Goal: Transaction & Acquisition: Purchase product/service

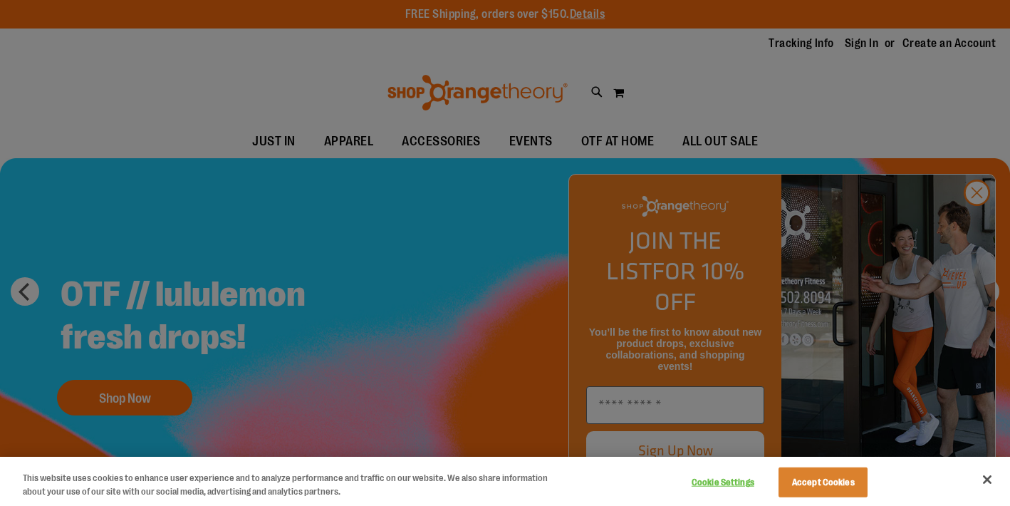
type input "**********"
click at [825, 484] on button "Accept Cookies" at bounding box center [823, 482] width 89 height 30
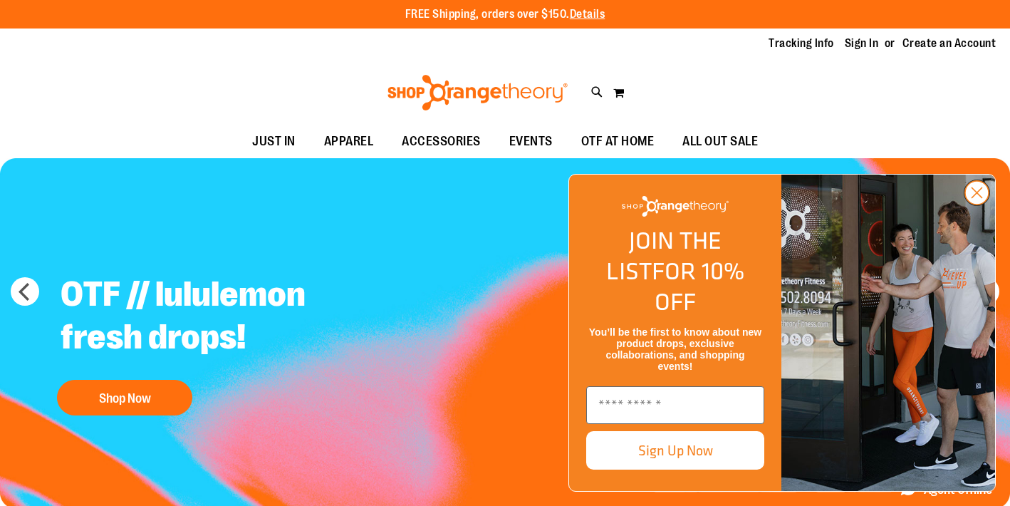
click at [982, 204] on circle "Close dialog" at bounding box center [977, 193] width 24 height 24
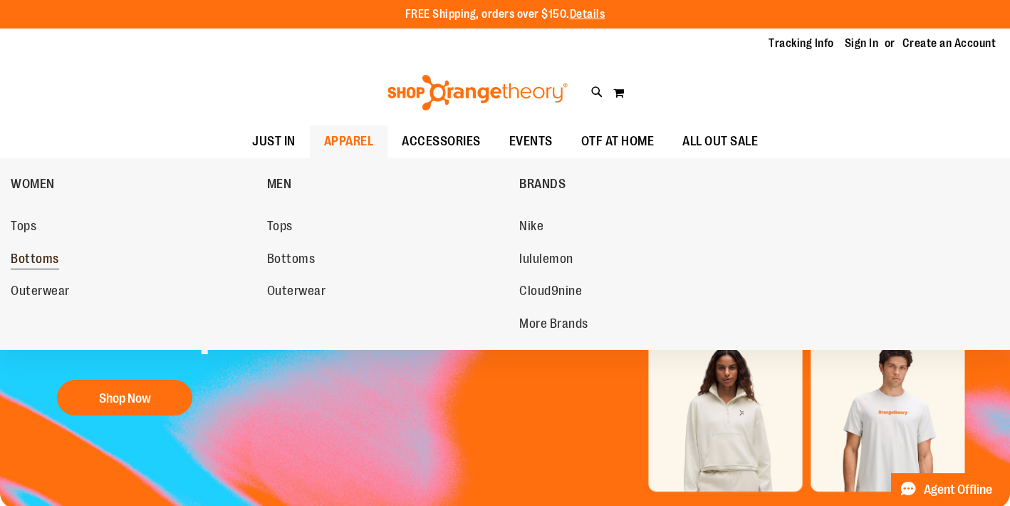
click at [51, 259] on span "Bottoms" at bounding box center [35, 260] width 48 height 18
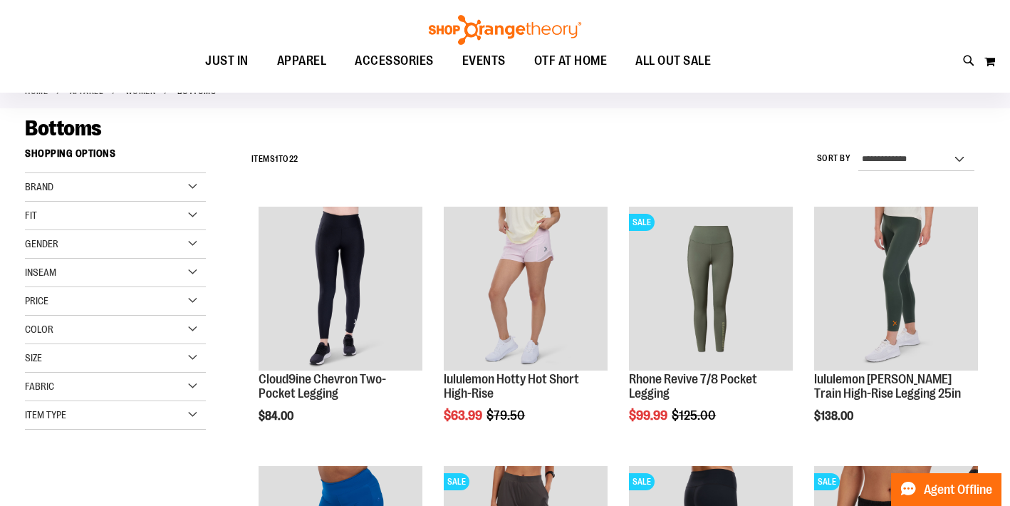
scroll to position [86, 0]
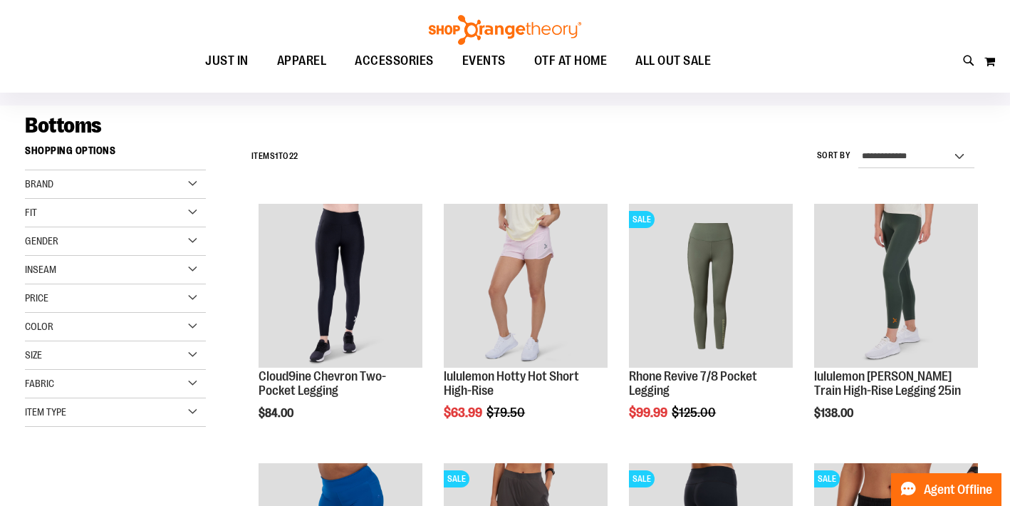
type input "**********"
click at [192, 237] on div "Gender" at bounding box center [115, 241] width 181 height 28
click at [34, 267] on link "Women 19 items" at bounding box center [108, 270] width 174 height 15
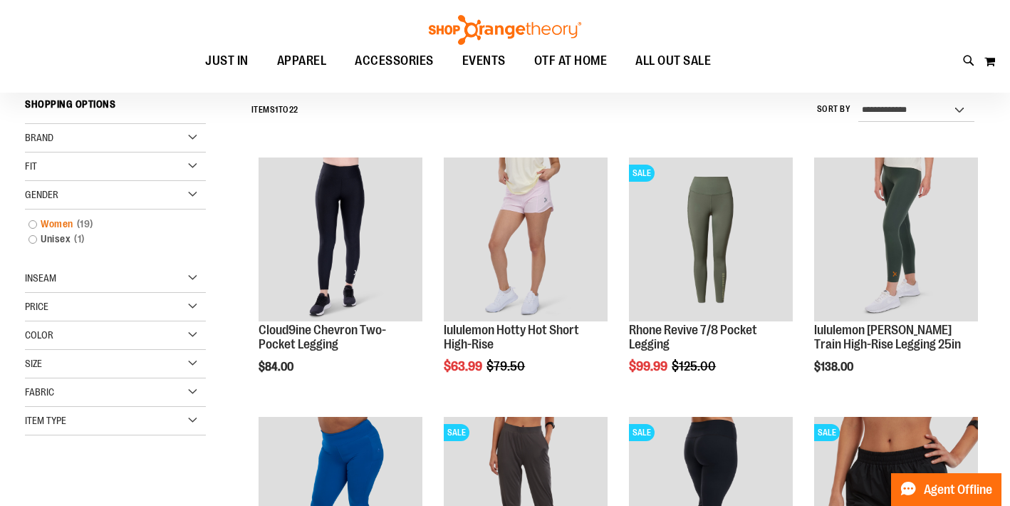
scroll to position [133, 0]
click at [35, 224] on link "Women 19 items" at bounding box center [108, 224] width 174 height 15
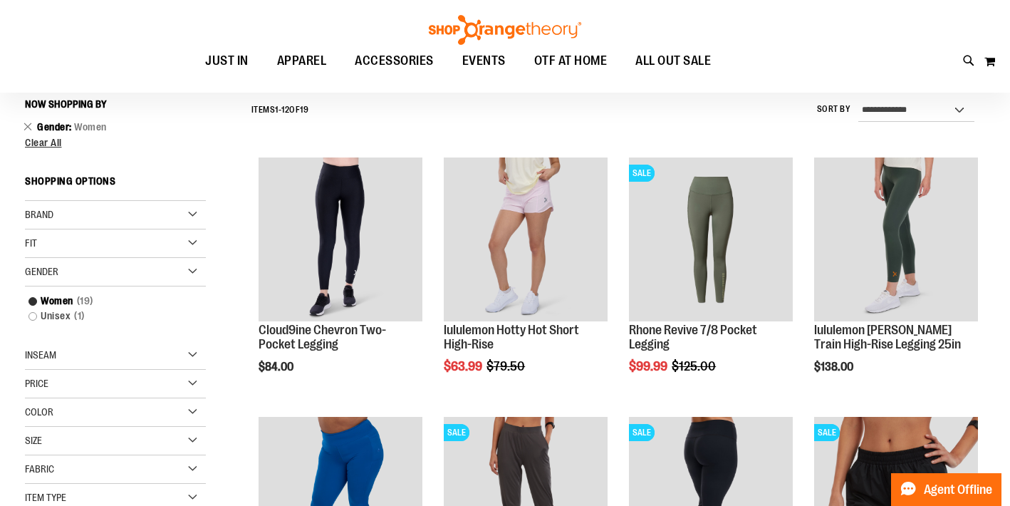
click at [85, 214] on div "Brand" at bounding box center [115, 215] width 181 height 28
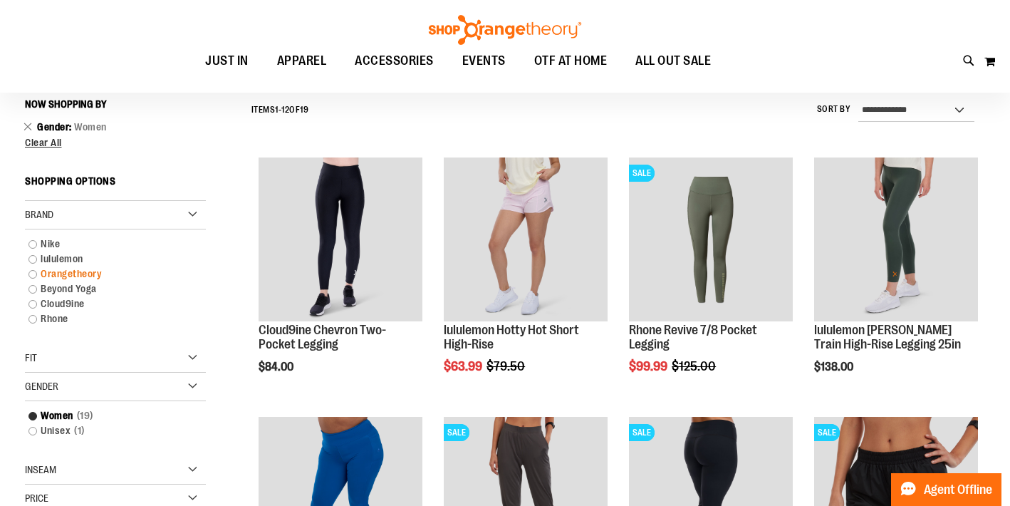
click at [33, 274] on link "Orangetheory" at bounding box center [108, 273] width 174 height 15
click at [33, 273] on link "Orangetheory" at bounding box center [108, 273] width 174 height 15
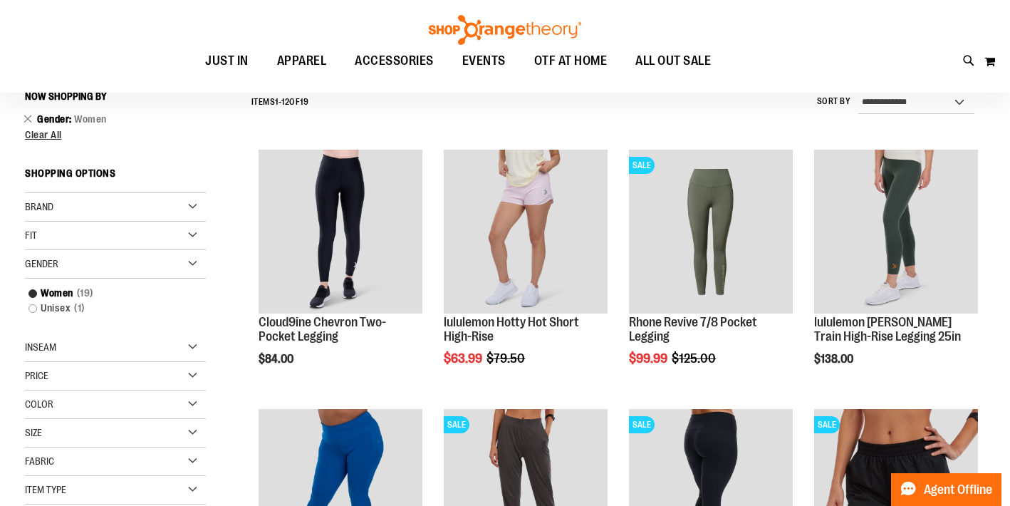
scroll to position [133, 0]
